Goal: Transaction & Acquisition: Purchase product/service

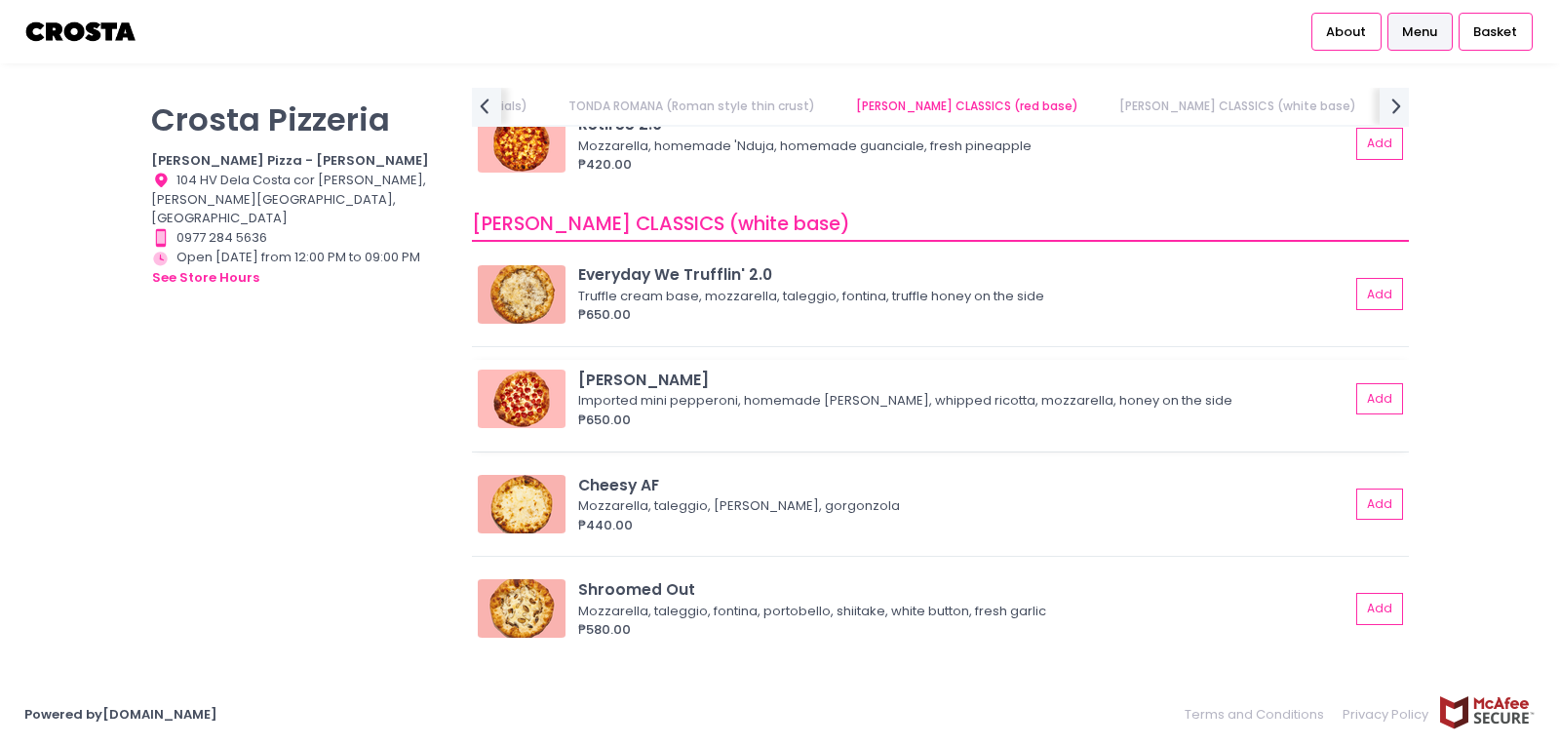
scroll to position [1072, 0]
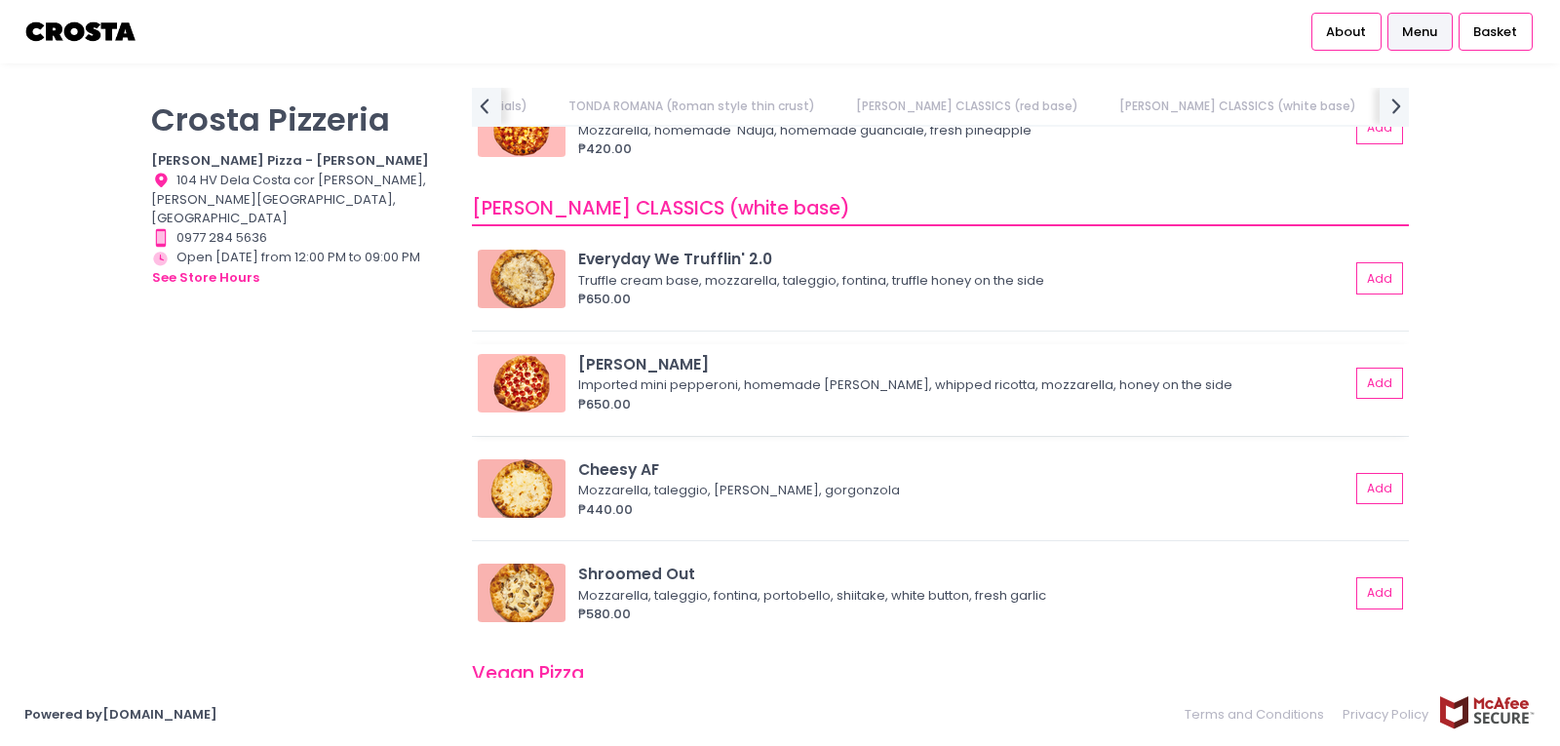
drag, startPoint x: 524, startPoint y: 388, endPoint x: 643, endPoint y: 353, distance: 124.0
click at [643, 353] on div "[PERSON_NAME]" at bounding box center [963, 364] width 771 height 22
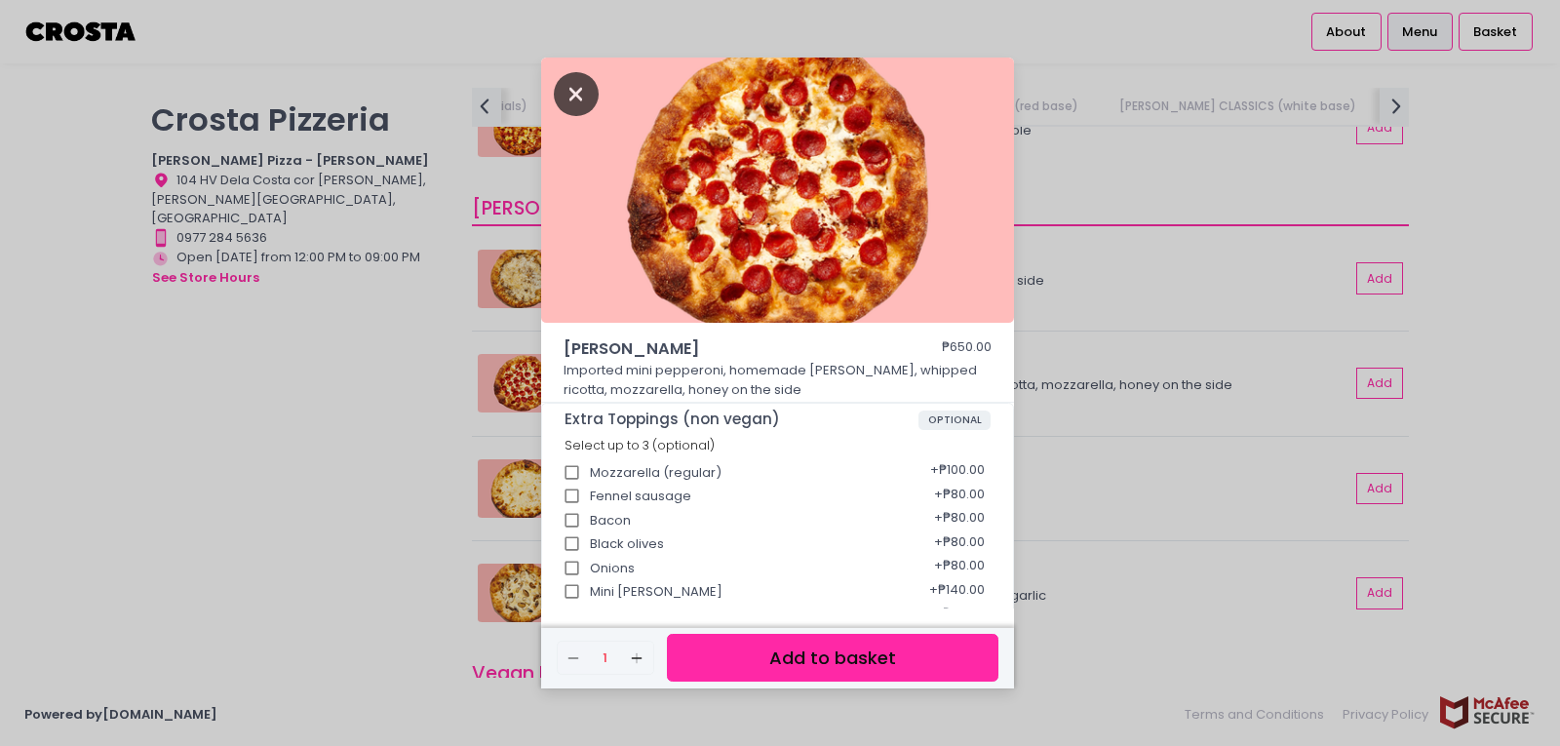
click at [563, 100] on icon "Close" at bounding box center [576, 94] width 45 height 44
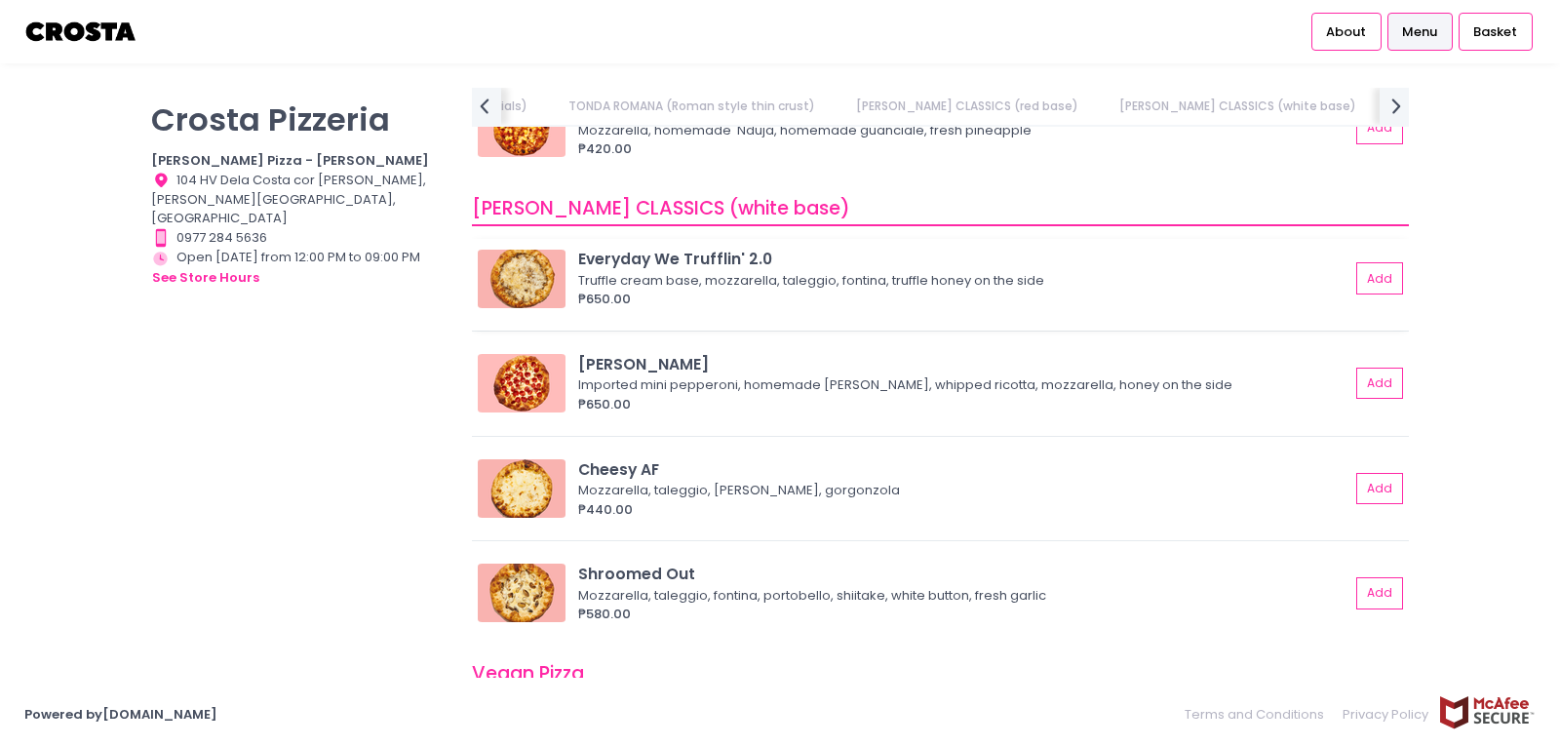
click at [521, 266] on img at bounding box center [522, 279] width 88 height 58
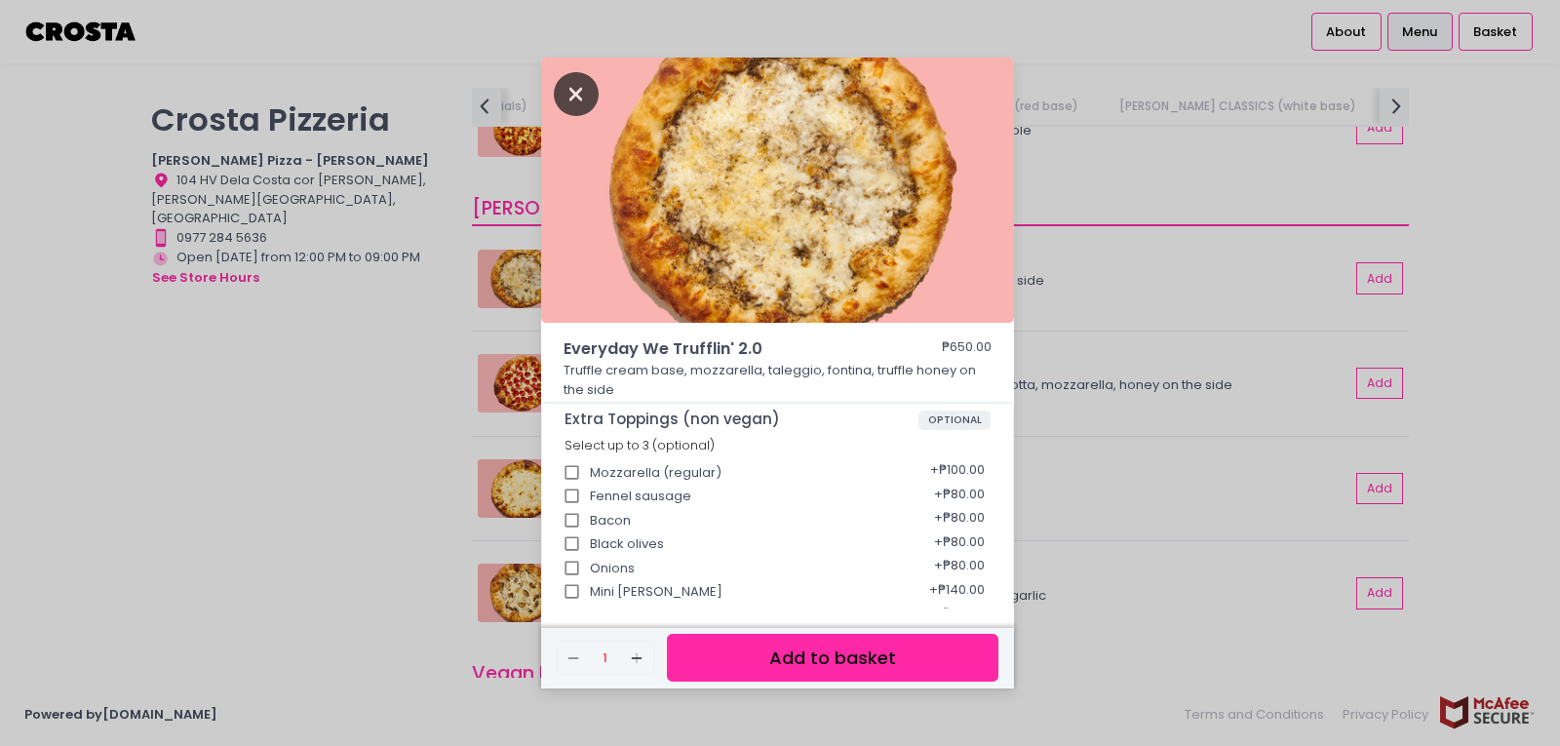
click at [567, 95] on icon "Close" at bounding box center [576, 94] width 45 height 44
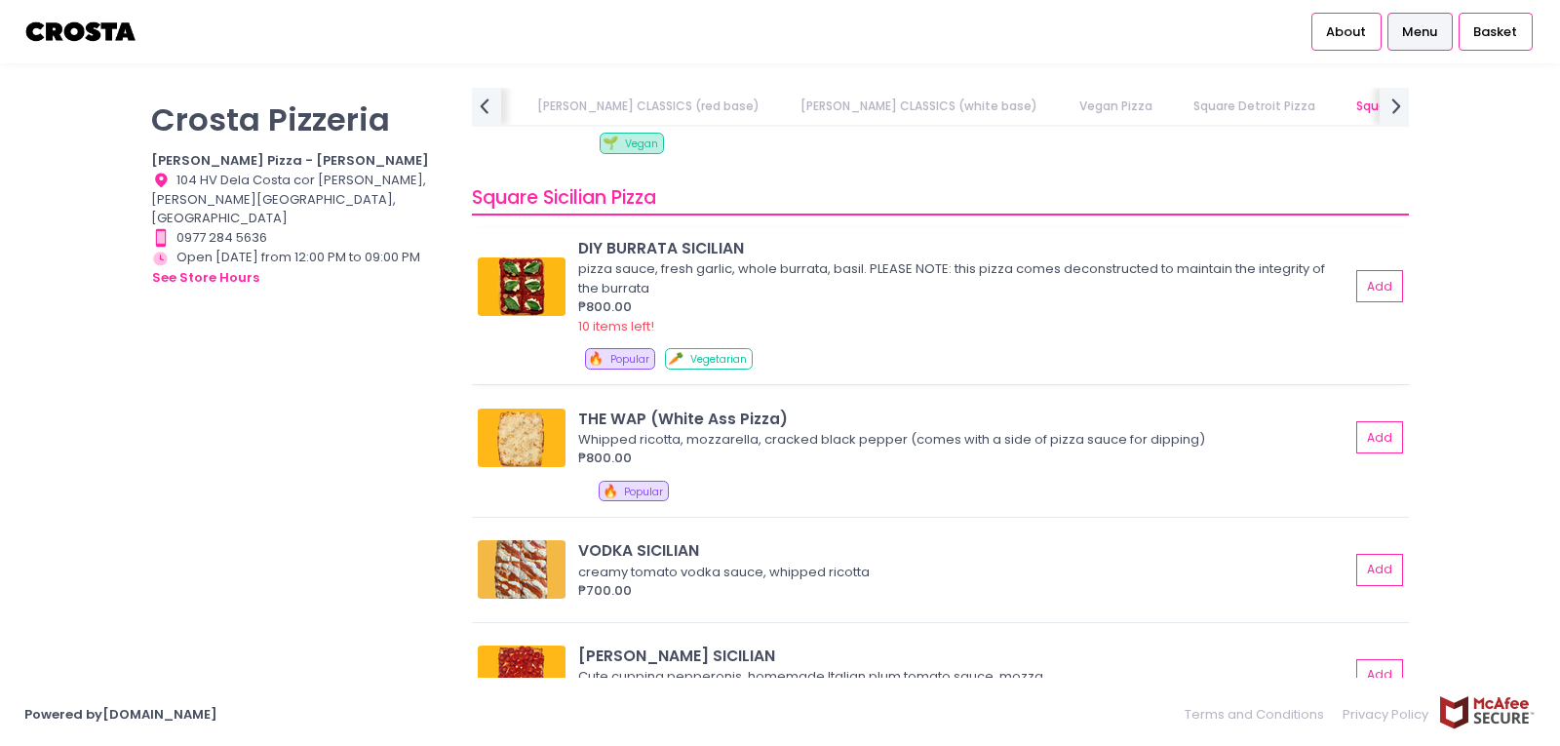
scroll to position [2730, 0]
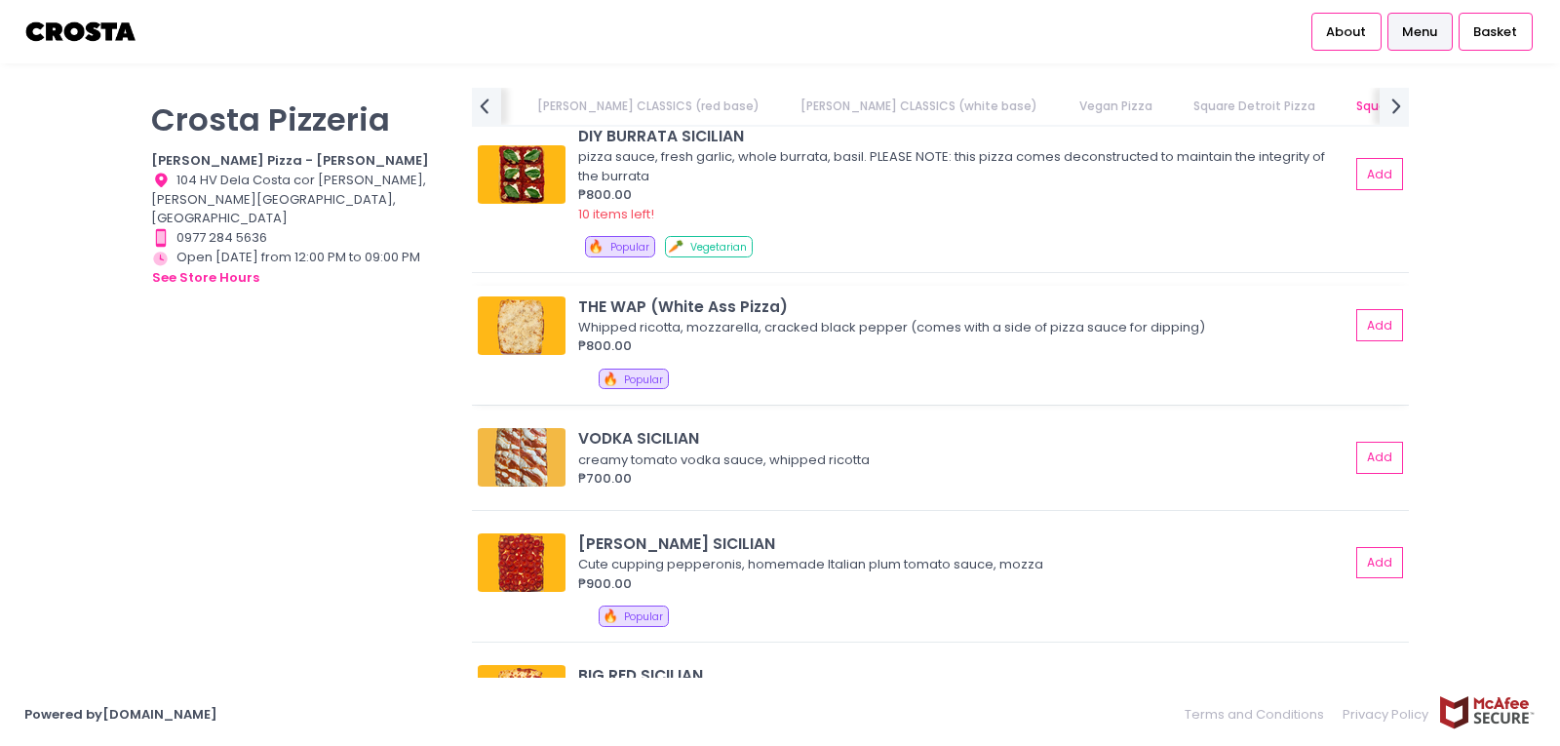
click at [518, 321] on img at bounding box center [522, 325] width 88 height 58
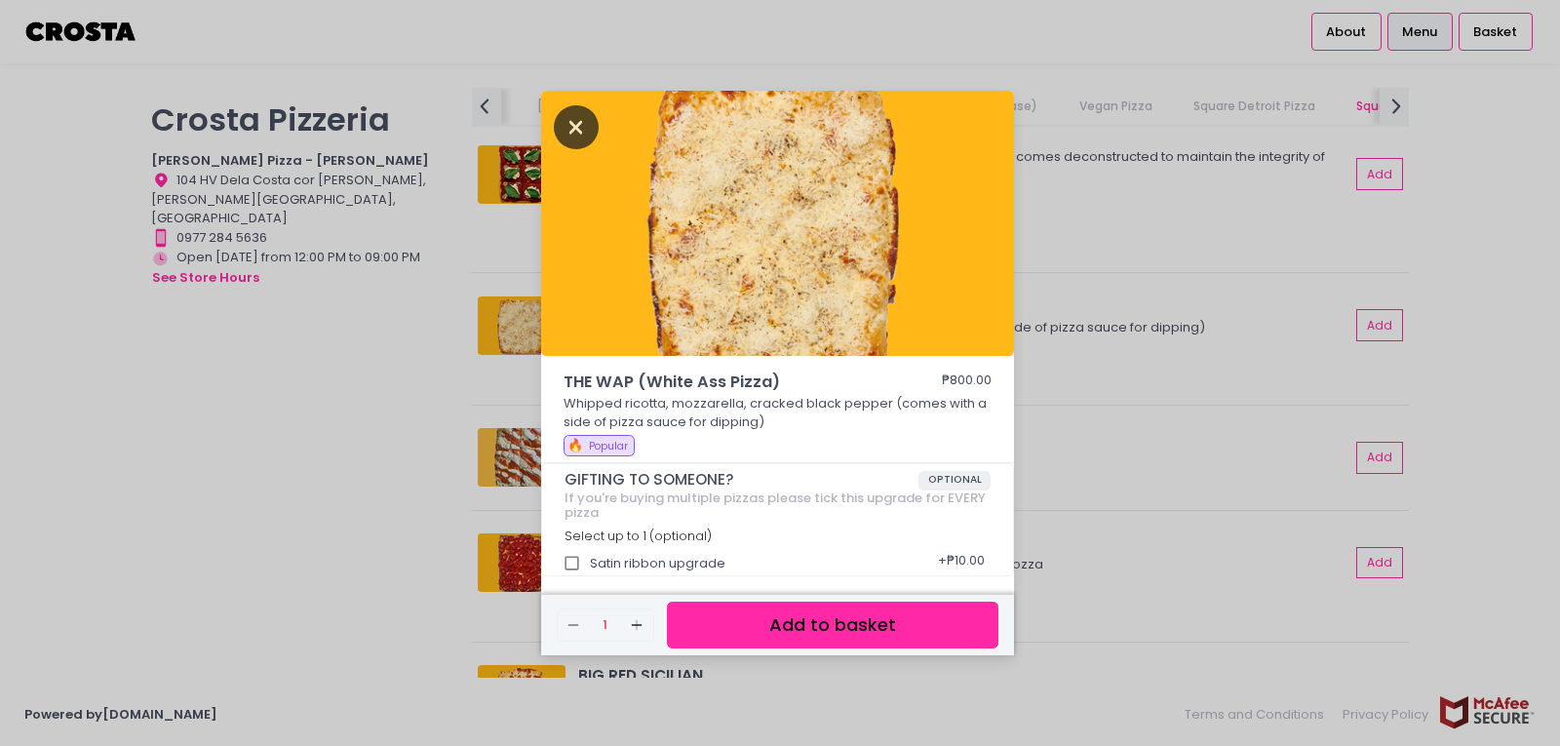
click at [583, 126] on icon "Close" at bounding box center [576, 127] width 45 height 44
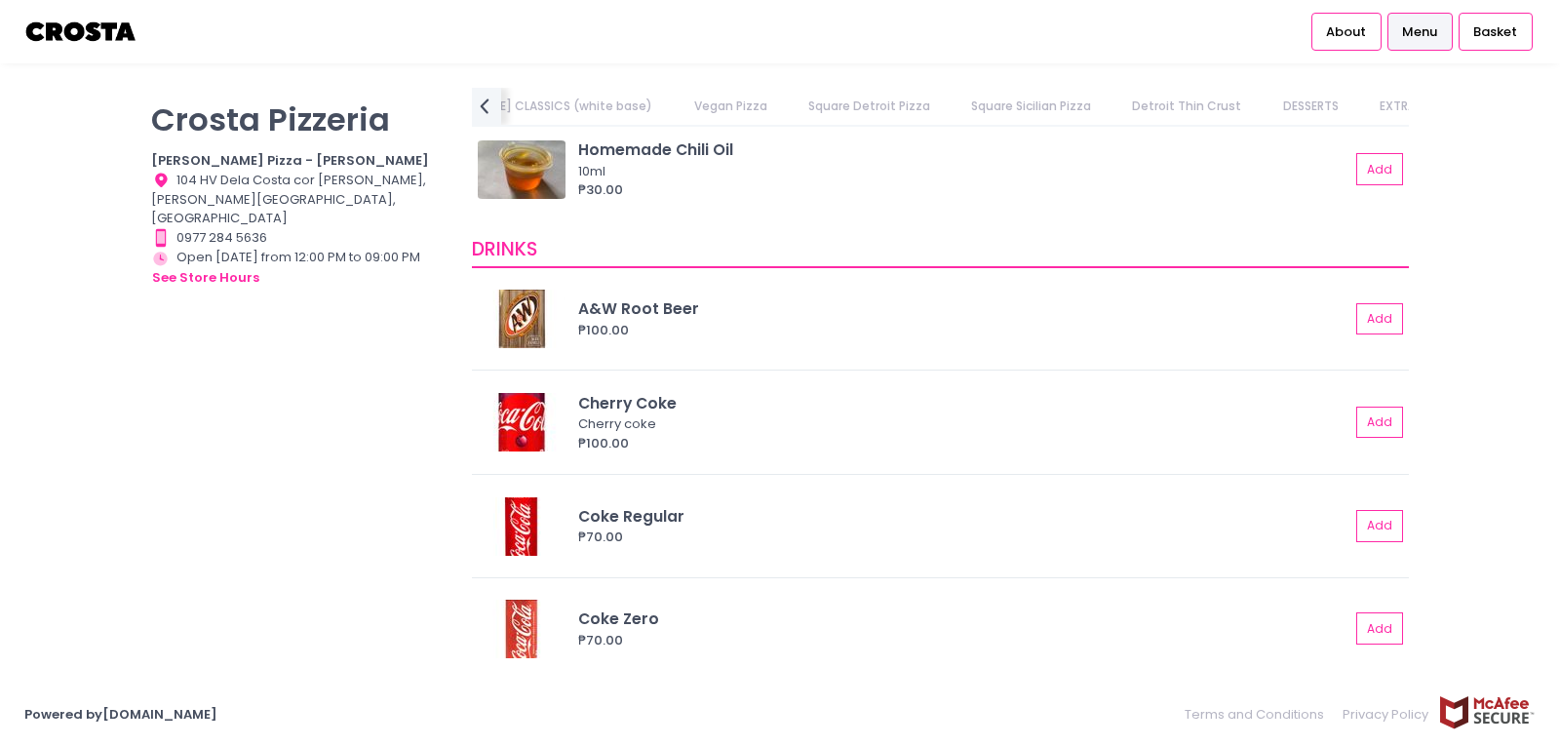
scroll to position [4582, 0]
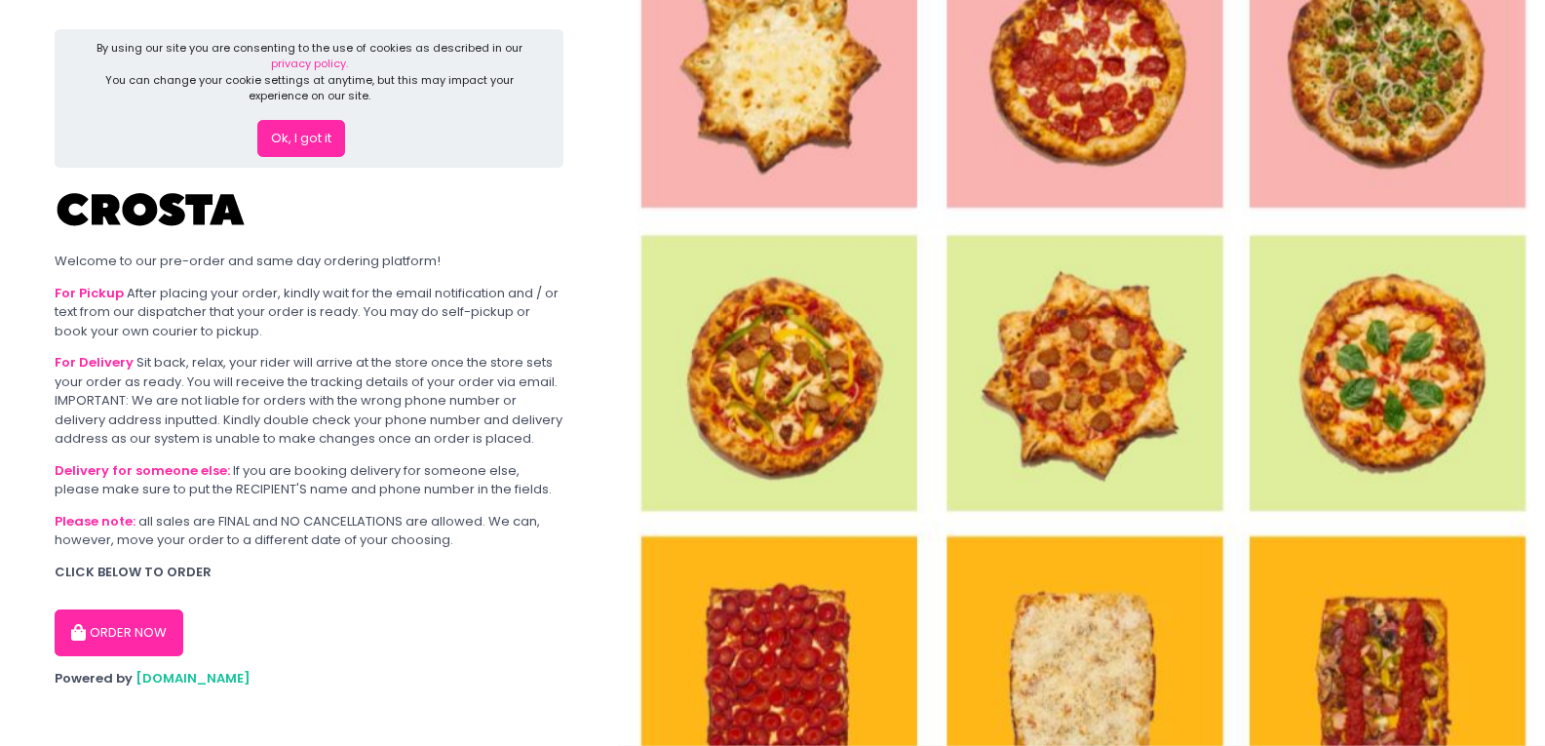
click at [151, 624] on button "ORDER NOW" at bounding box center [119, 632] width 129 height 47
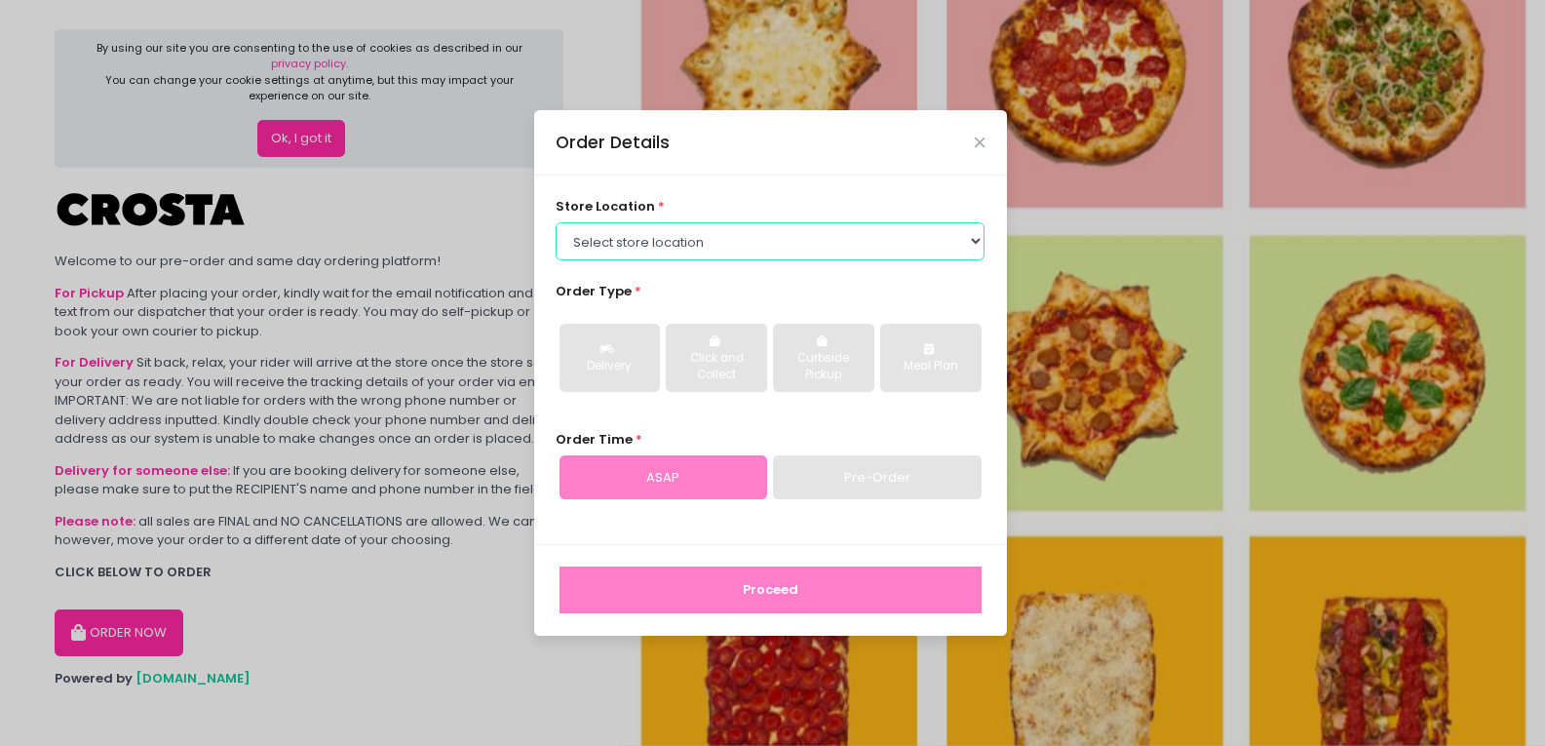
click at [841, 244] on select "Select store location Crosta Pizza - Salcedo Crosta Pizza - San Juan" at bounding box center [770, 240] width 429 height 37
select select "65090bae48156caed44a5eb4"
click at [556, 222] on select "Select store location Crosta Pizza - Salcedo Crosta Pizza - San Juan" at bounding box center [770, 240] width 429 height 37
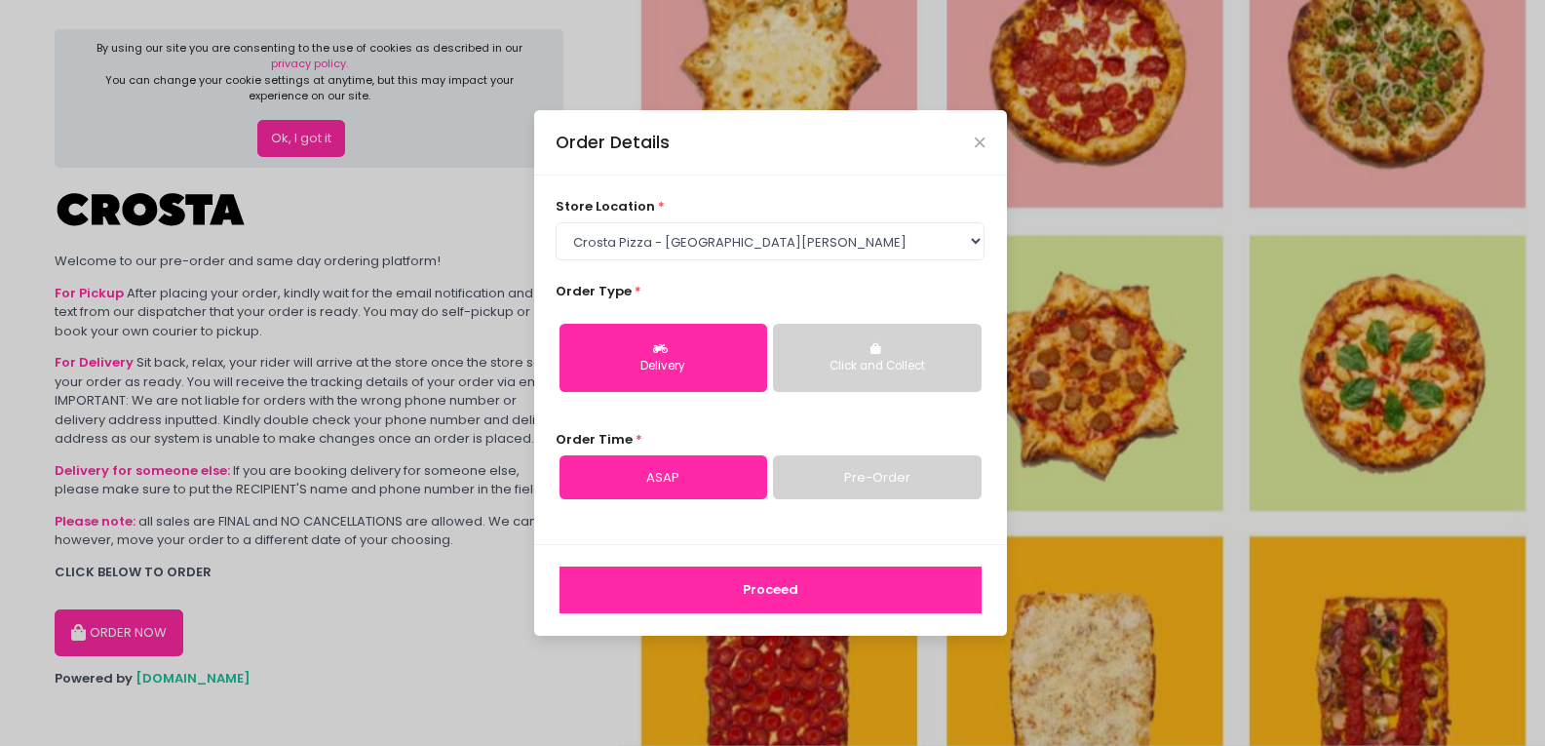
click at [913, 353] on button "Click and Collect" at bounding box center [877, 358] width 208 height 68
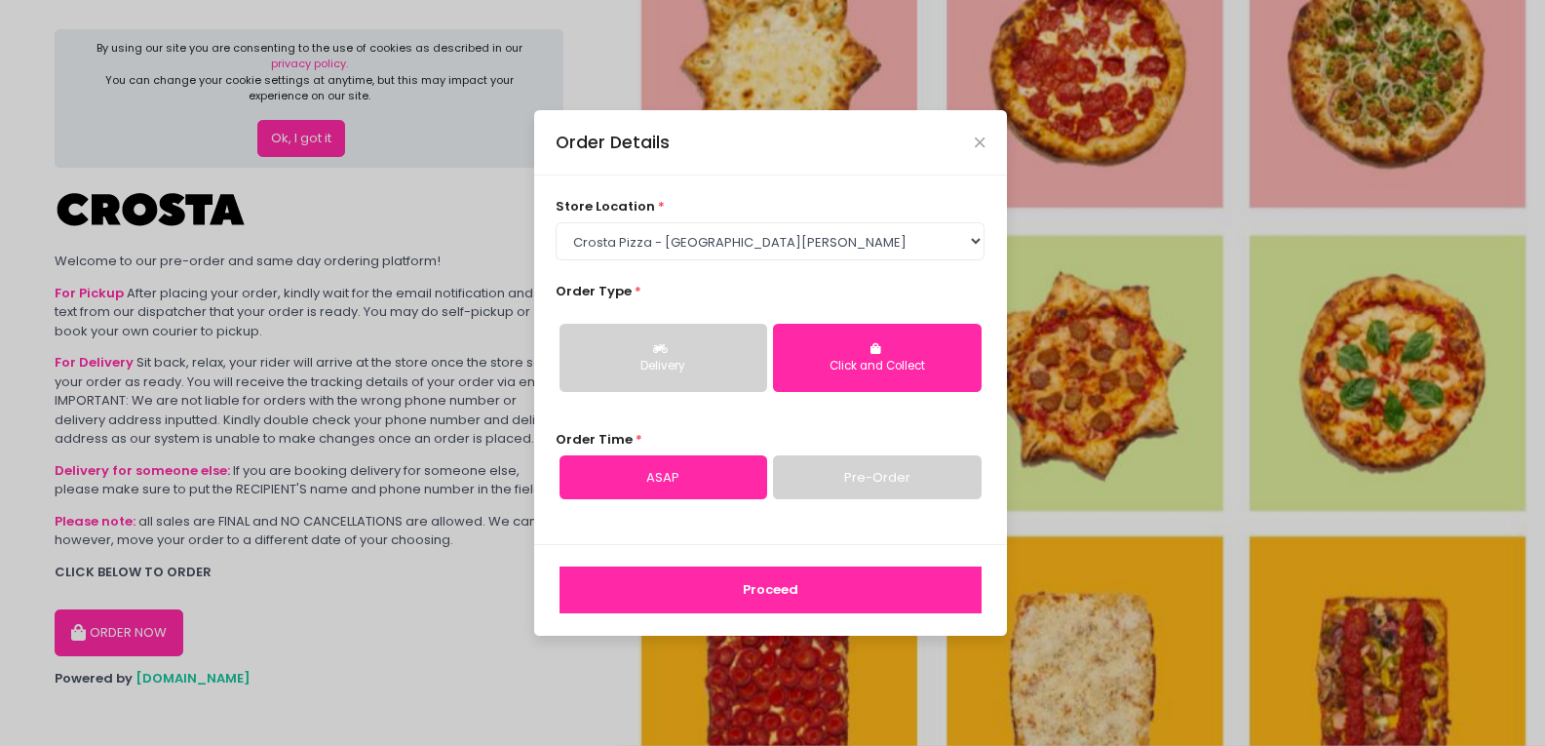
click at [821, 606] on button "Proceed" at bounding box center [771, 589] width 422 height 47
